Goal: Task Accomplishment & Management: Manage account settings

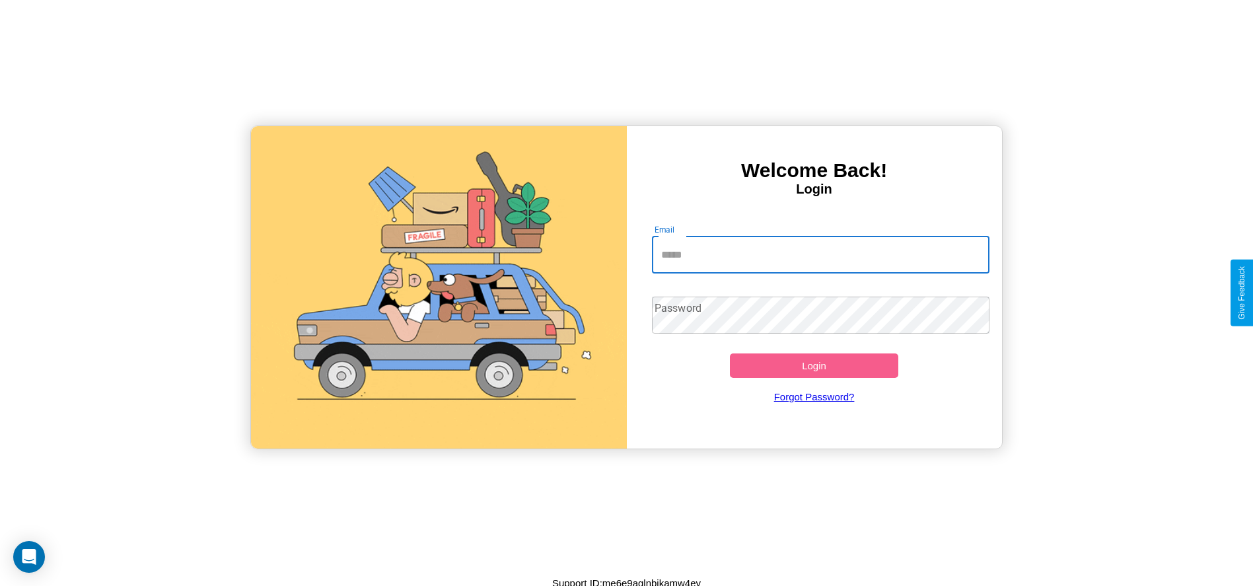
click at [820, 254] on input "Email" at bounding box center [821, 254] width 338 height 37
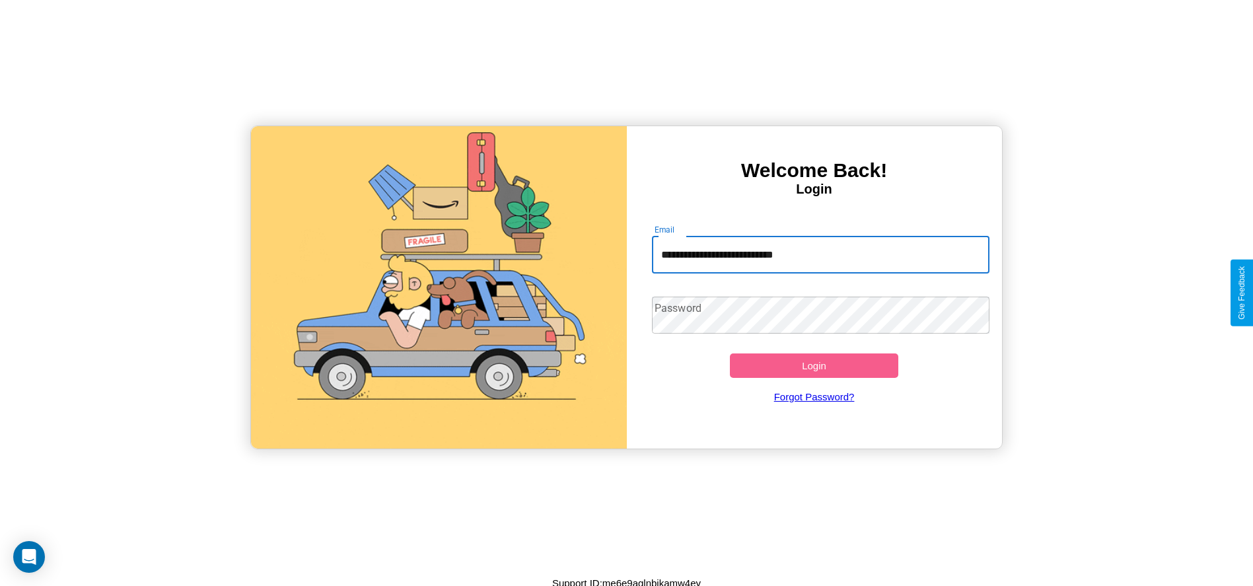
type input "**********"
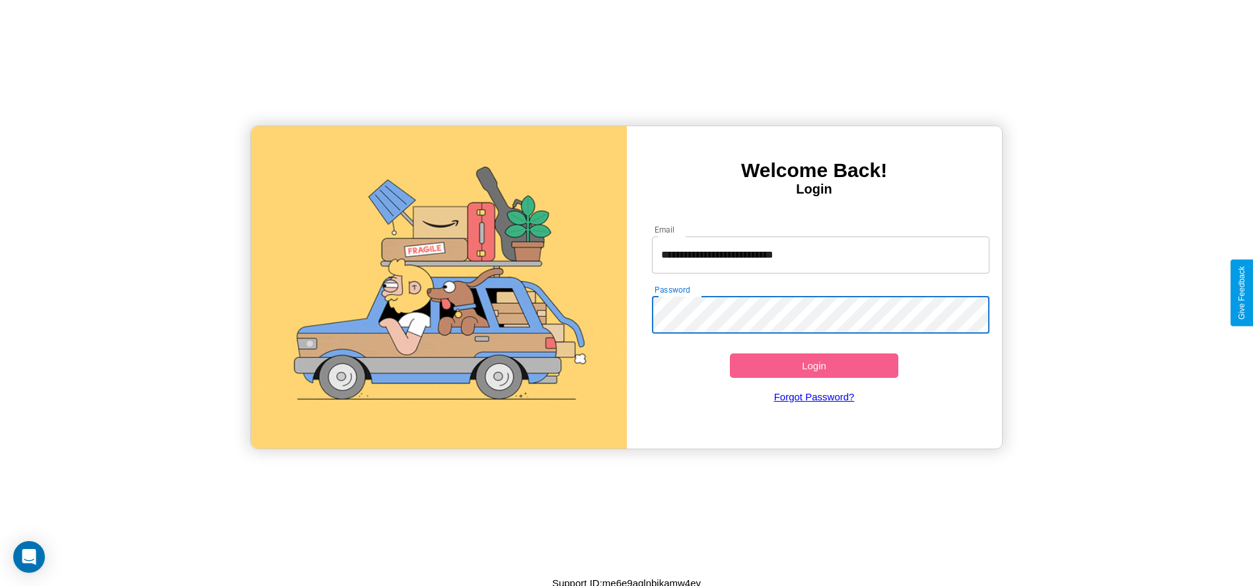
click at [814, 365] on button "Login" at bounding box center [814, 365] width 169 height 24
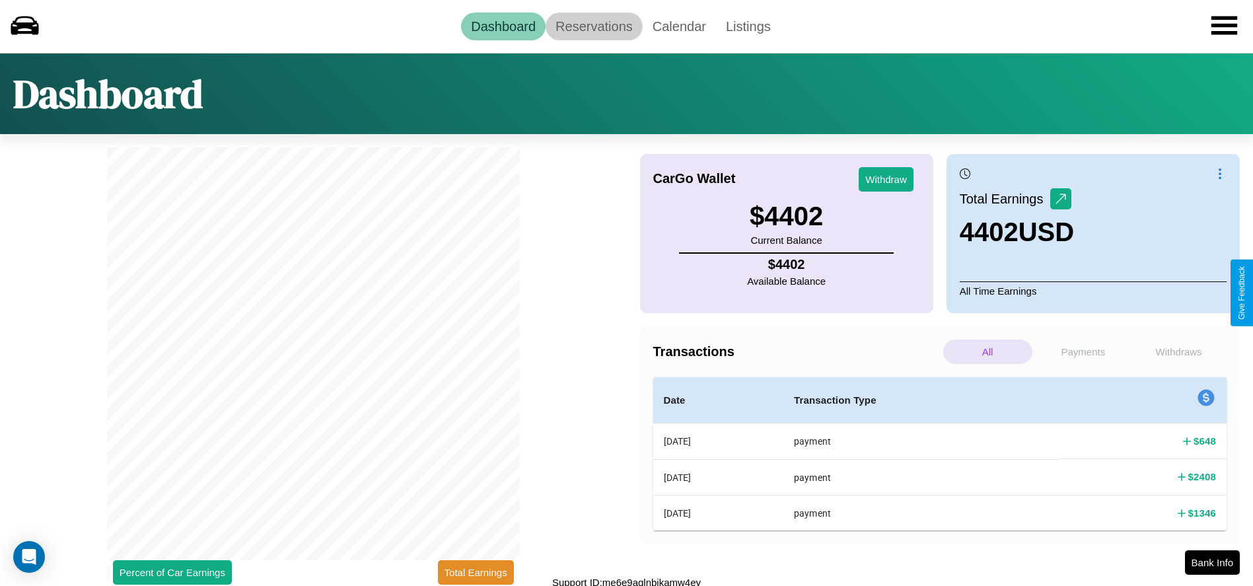
click at [594, 26] on link "Reservations" at bounding box center [594, 27] width 97 height 28
